Goal: Information Seeking & Learning: Learn about a topic

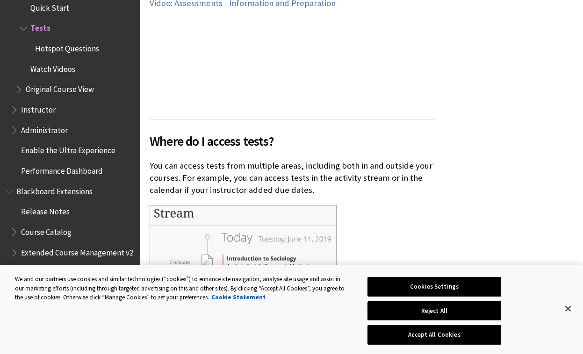
scroll to position [706, 0]
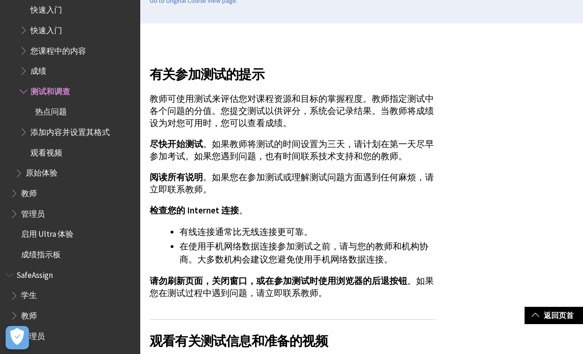
scroll to position [202, 0]
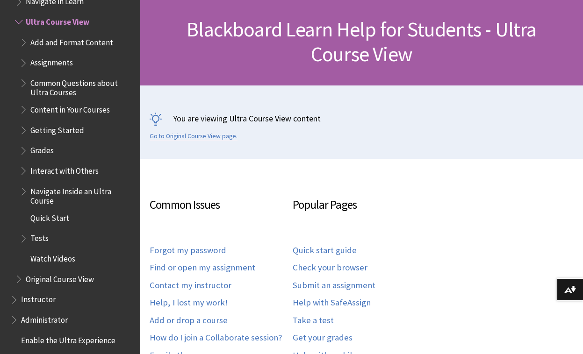
scroll to position [143, 0]
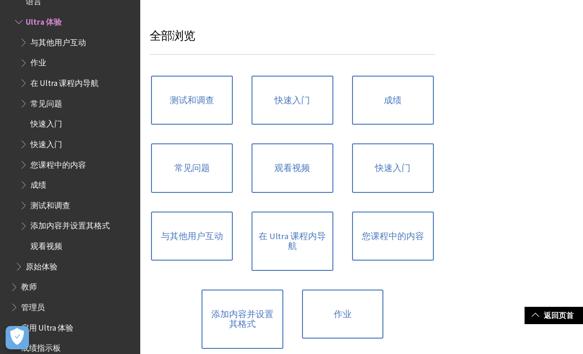
scroll to position [606, 0]
